Goal: Complete application form

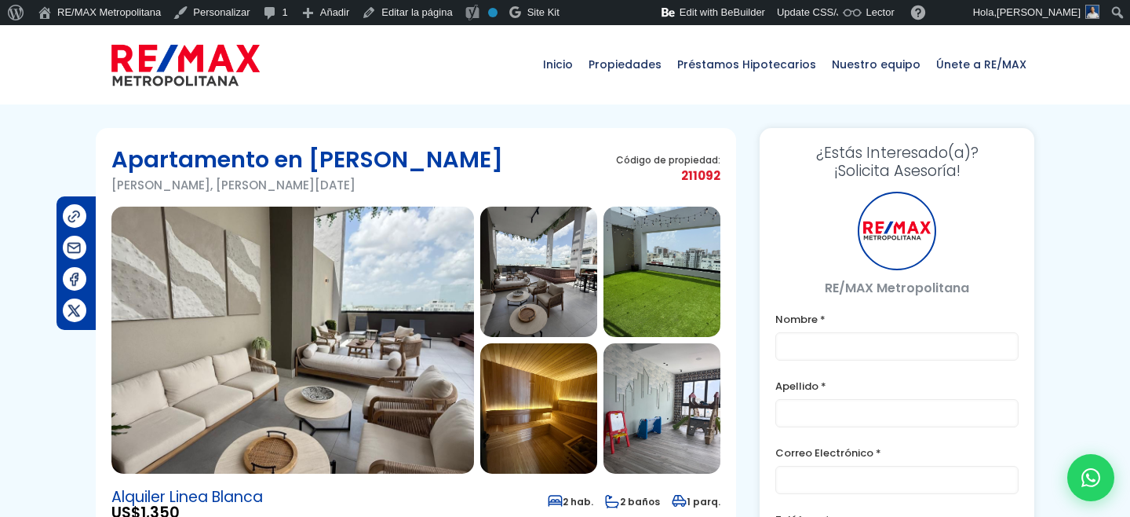
type input "Franklin"
type input "Marte"
type input "[PERSON_NAME][EMAIL_ADDRESS][PERSON_NAME][DOMAIN_NAME]"
type input "[PHONE_NUMBER]"
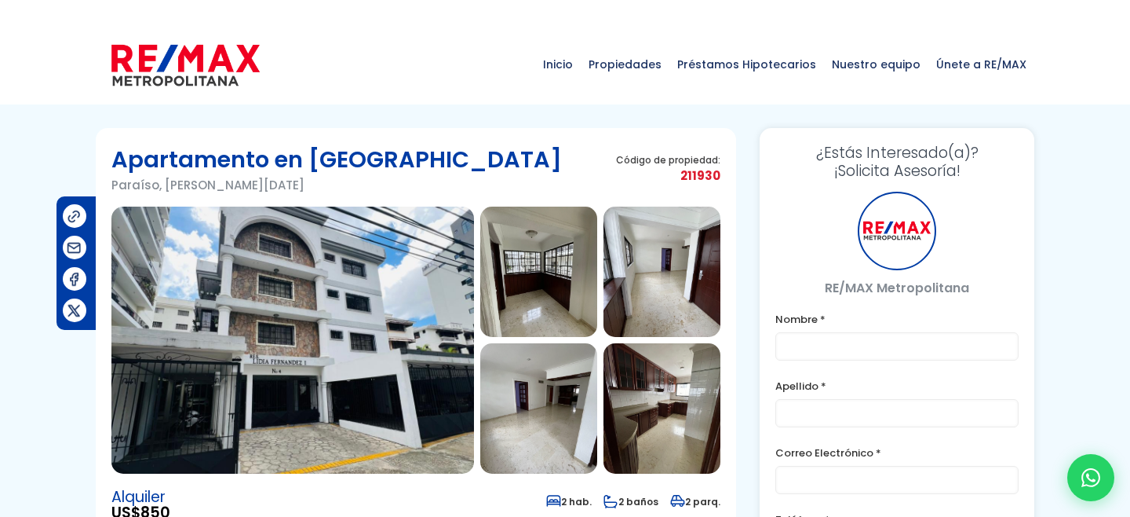
type input "Franklin"
type input "Marte"
type input "[PERSON_NAME][EMAIL_ADDRESS][PERSON_NAME][DOMAIN_NAME]"
type input "[PHONE_NUMBER]"
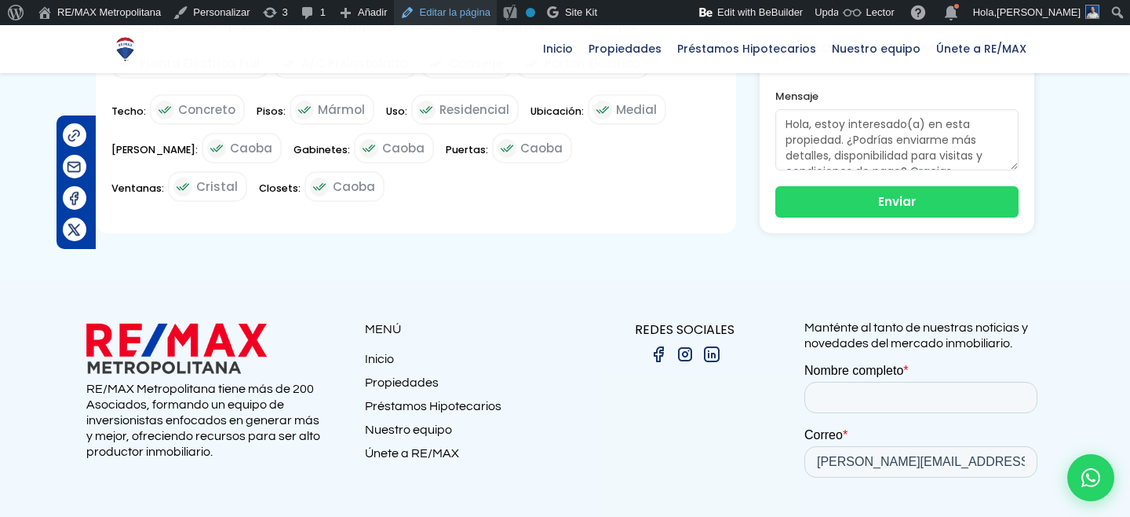
scroll to position [1153, 0]
